Goal: Information Seeking & Learning: Learn about a topic

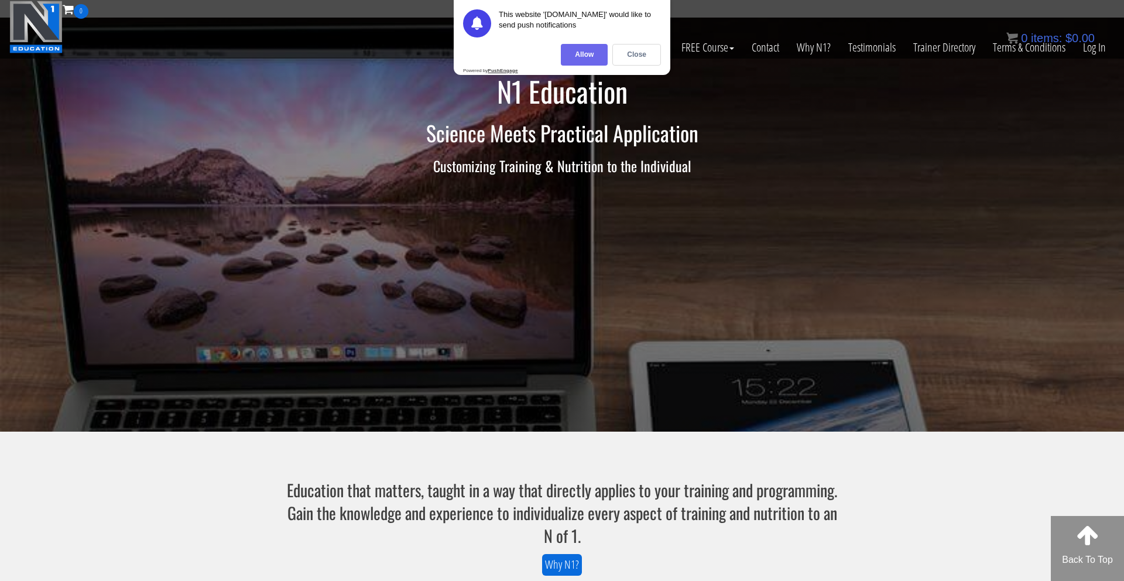
click at [570, 56] on div "Allow" at bounding box center [584, 55] width 47 height 22
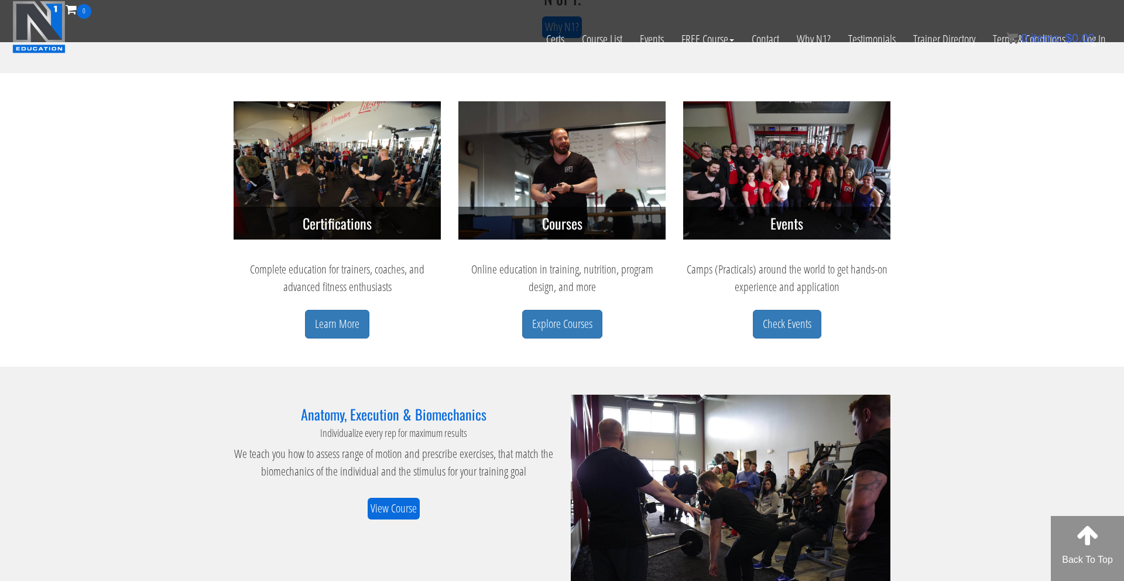
scroll to position [462, 0]
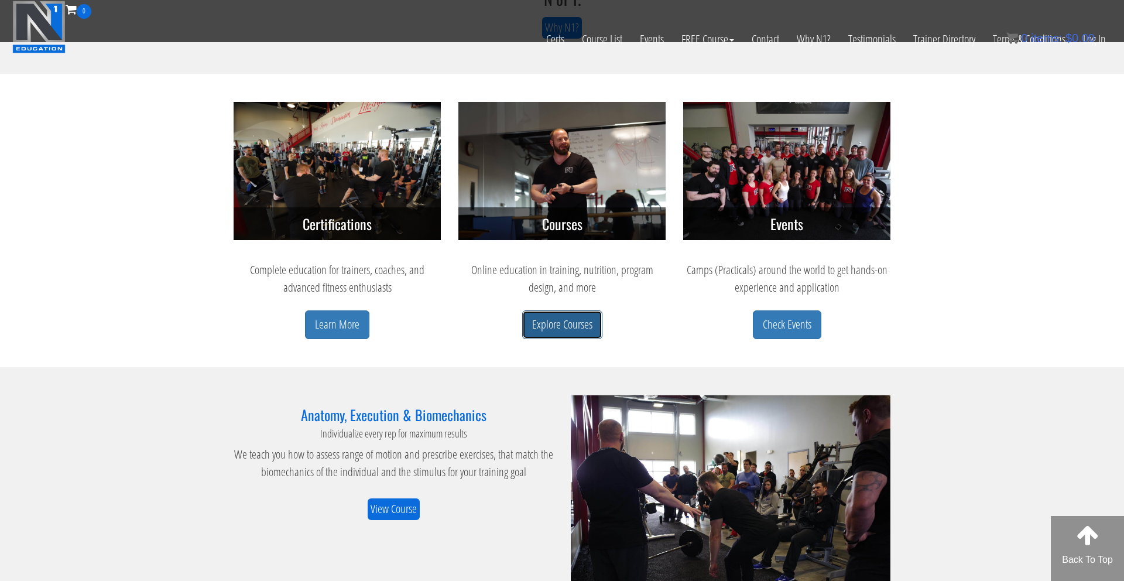
click at [586, 324] on link "Explore Courses" at bounding box center [562, 324] width 80 height 29
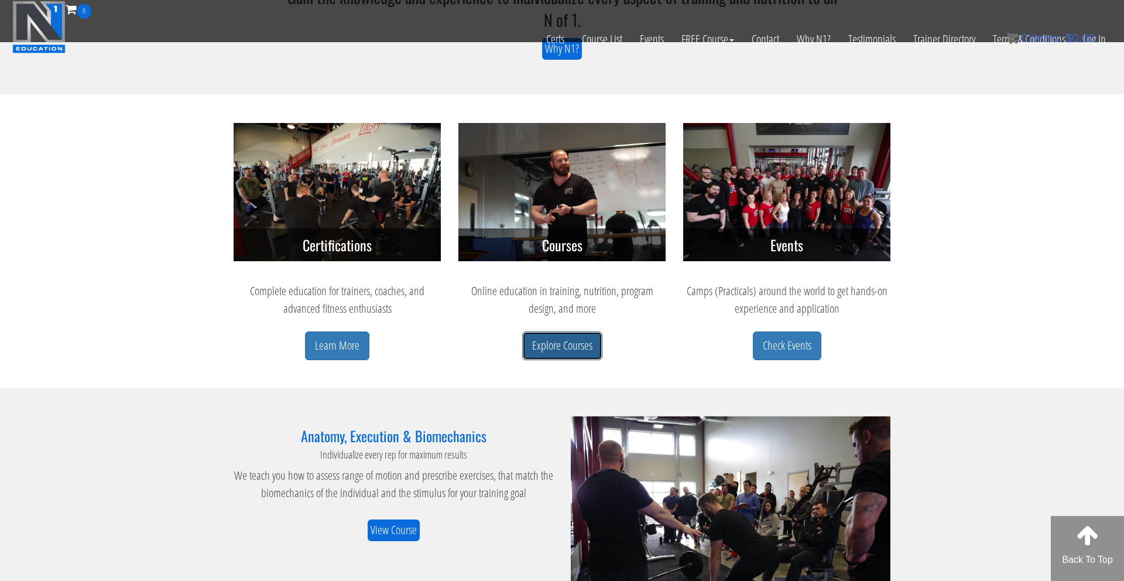
scroll to position [437, 0]
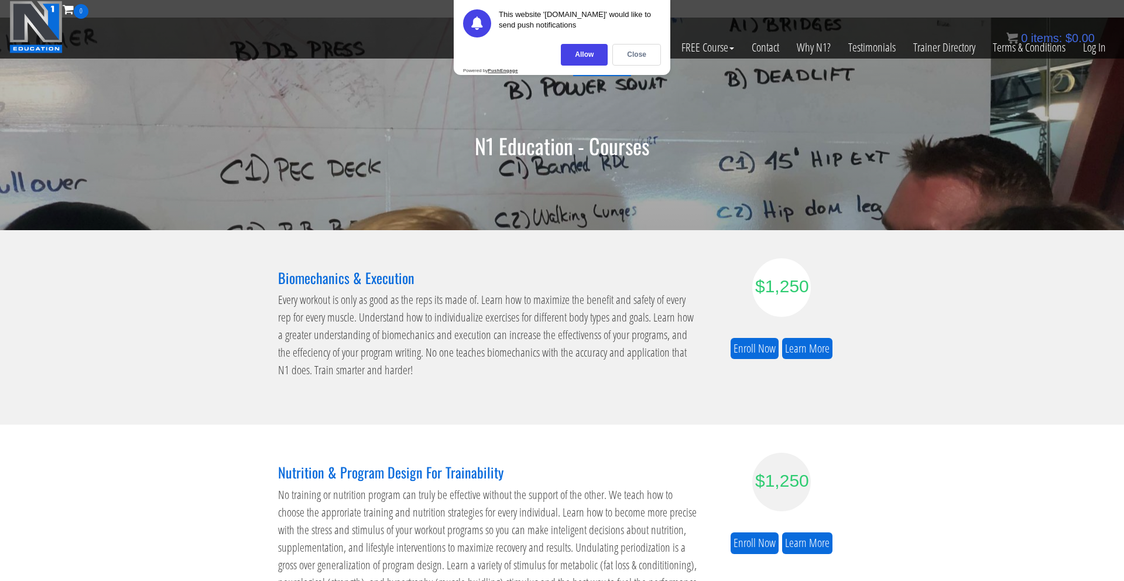
click at [581, 59] on div "Allow" at bounding box center [584, 55] width 47 height 22
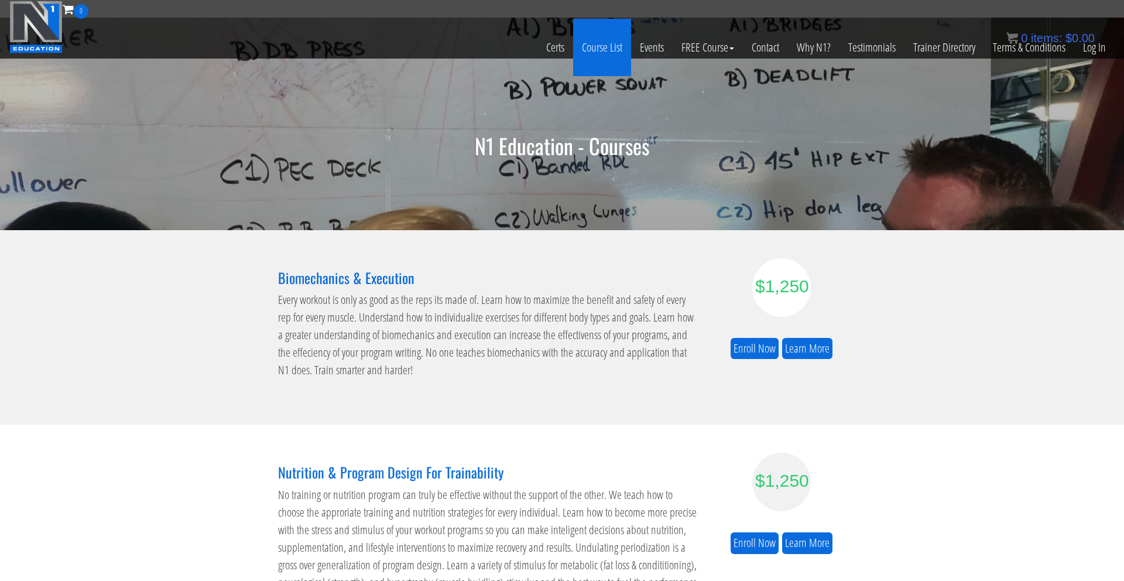
click at [599, 46] on link "Course List" at bounding box center [602, 47] width 58 height 57
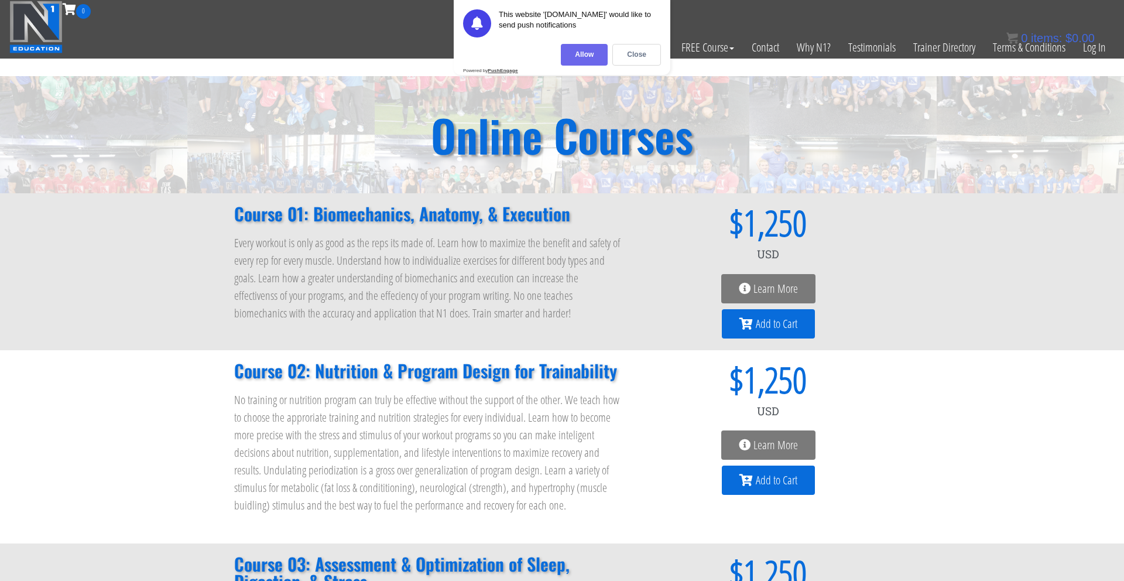
click at [582, 50] on div "Allow" at bounding box center [584, 55] width 47 height 22
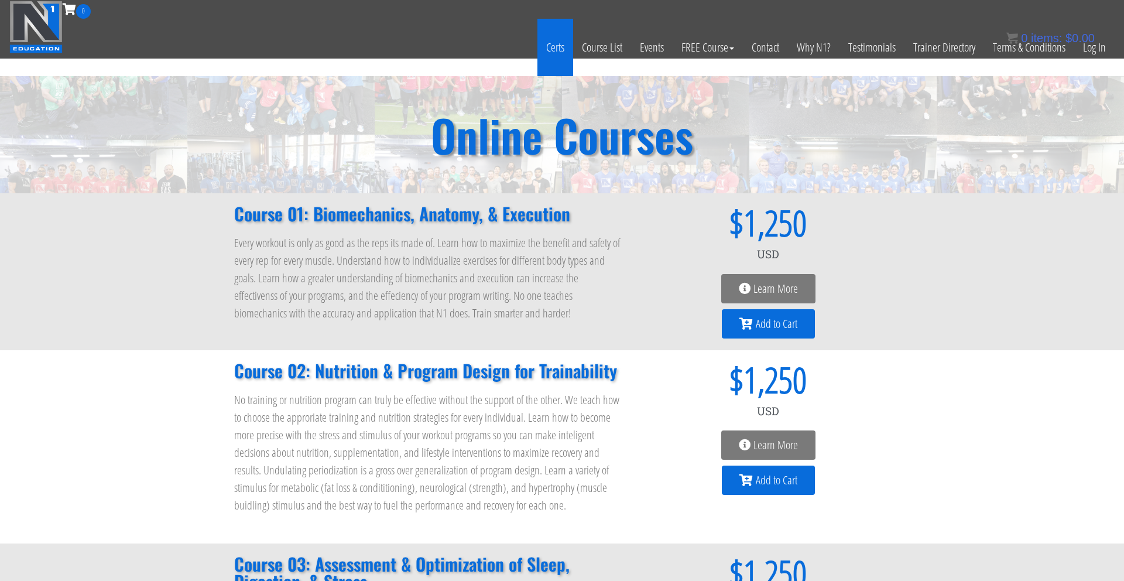
click at [551, 47] on link "Certs" at bounding box center [555, 47] width 36 height 57
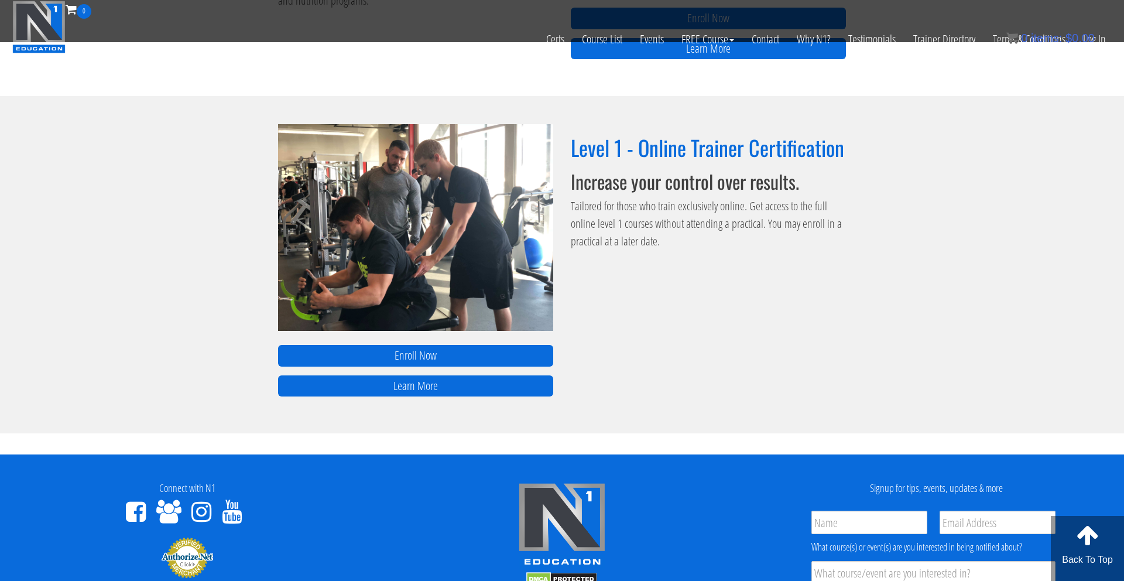
scroll to position [722, 0]
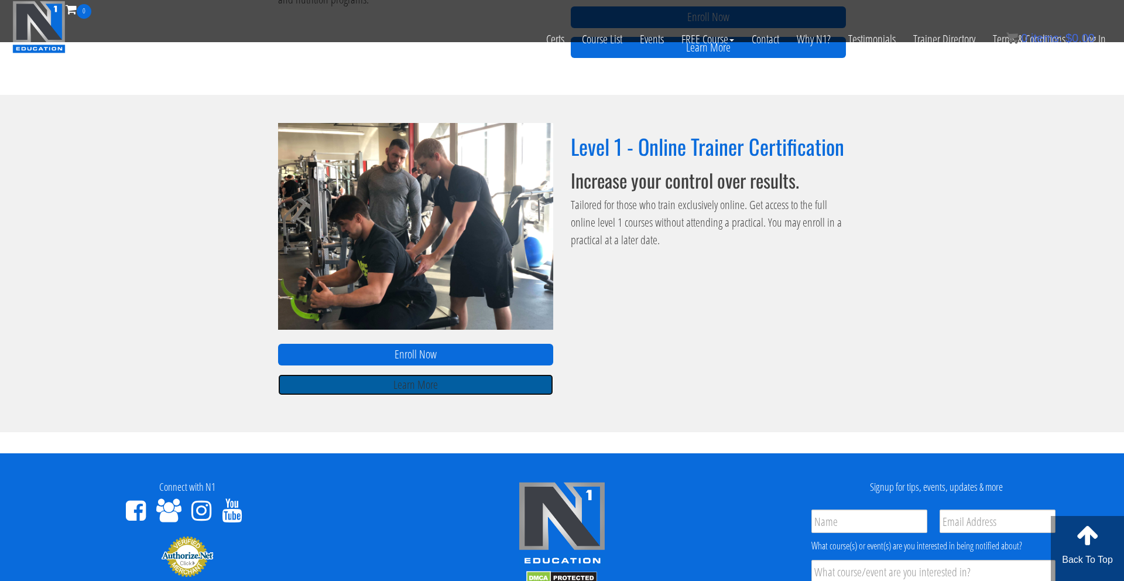
click at [402, 390] on link "Learn More" at bounding box center [415, 385] width 275 height 22
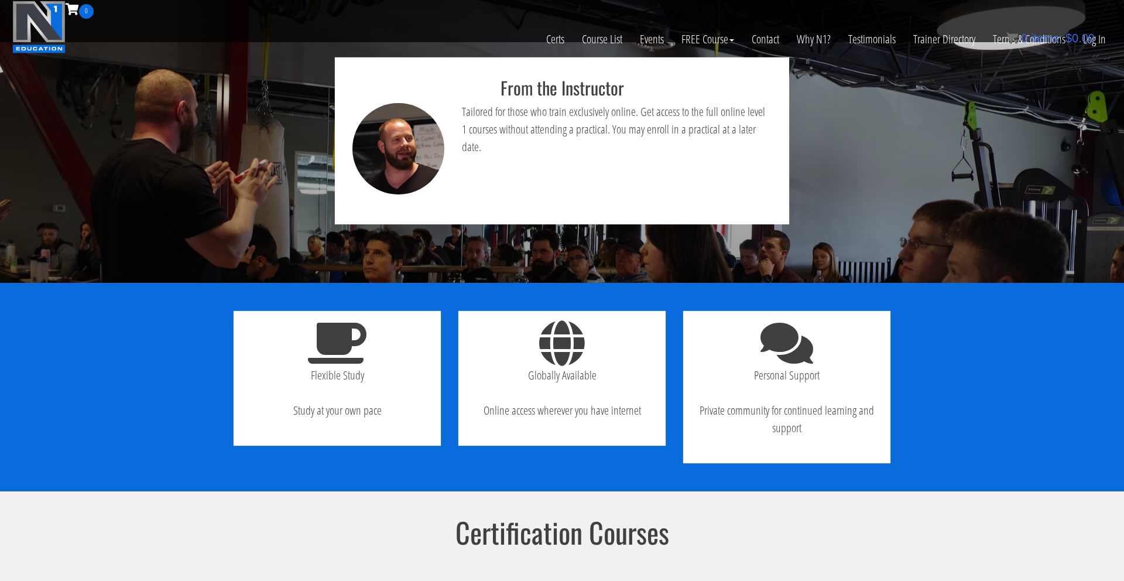
scroll to position [571, 0]
